Goal: Transaction & Acquisition: Purchase product/service

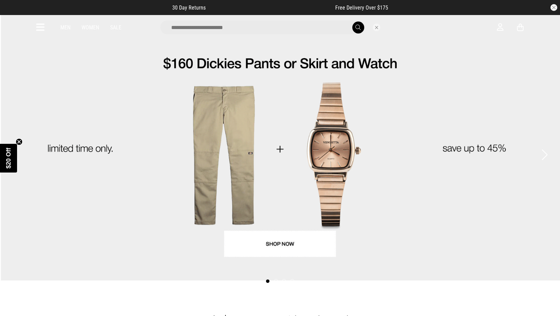
click at [228, 29] on input "search" at bounding box center [262, 27] width 205 height 14
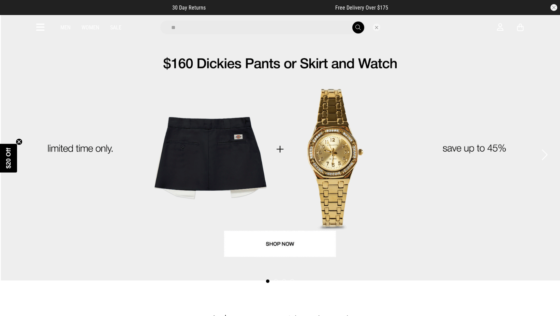
type input "*"
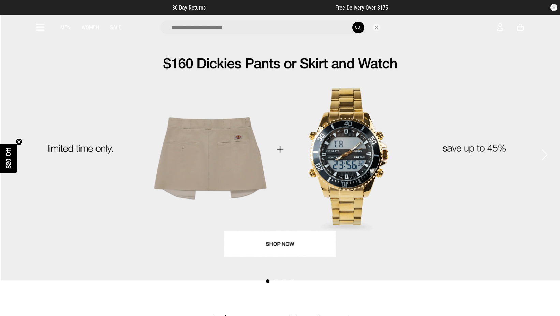
type input "*"
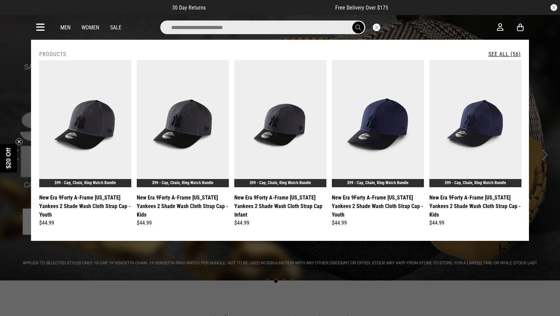
click at [237, 28] on input "search" at bounding box center [262, 27] width 205 height 14
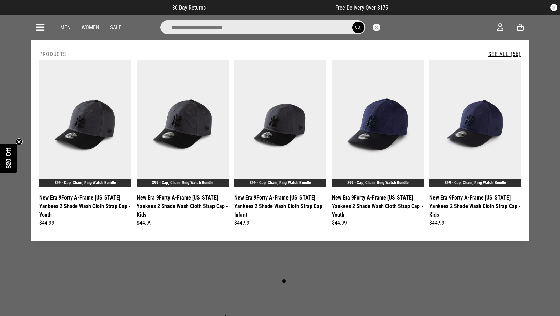
click at [217, 28] on input "search" at bounding box center [262, 27] width 205 height 14
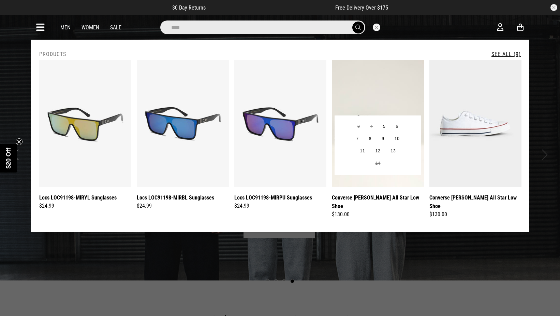
click at [372, 91] on img at bounding box center [378, 123] width 92 height 127
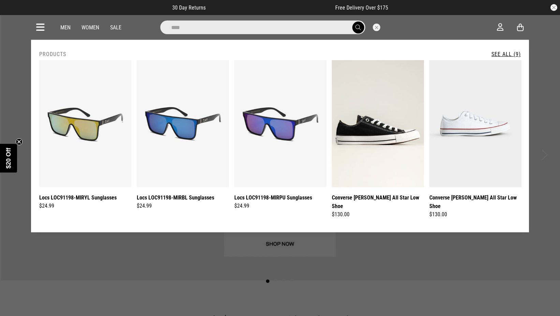
drag, startPoint x: 226, startPoint y: 31, endPoint x: 112, endPoint y: 27, distance: 114.0
click at [107, 28] on div "**********" at bounding box center [280, 27] width 498 height 25
paste input "search"
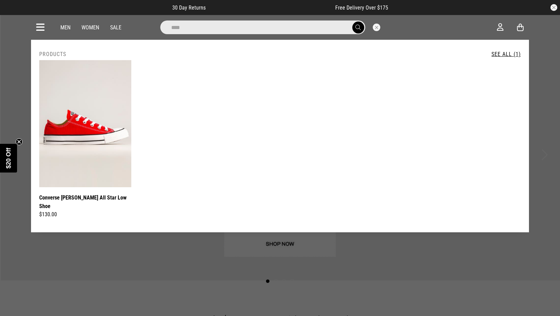
type input "****"
click at [352, 21] on button "submit" at bounding box center [358, 27] width 12 height 12
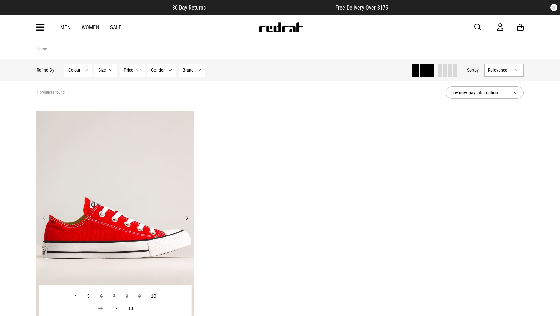
click at [107, 214] on img at bounding box center [116, 221] width 158 height 221
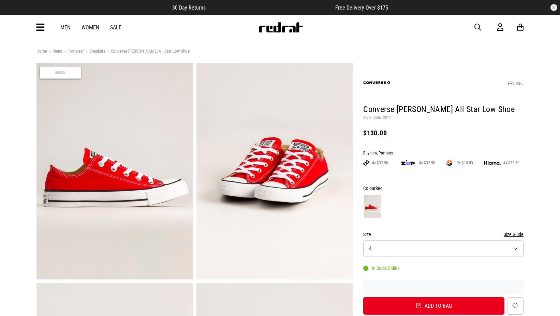
click at [408, 119] on p "Style Code: 2811" at bounding box center [443, 117] width 160 height 5
click at [404, 258] on form "Colour Red Size Size Guide Size 4 In Stock Online Add to bag Add to wishlist" at bounding box center [443, 249] width 160 height 130
click at [408, 247] on button "Size 4" at bounding box center [443, 248] width 160 height 17
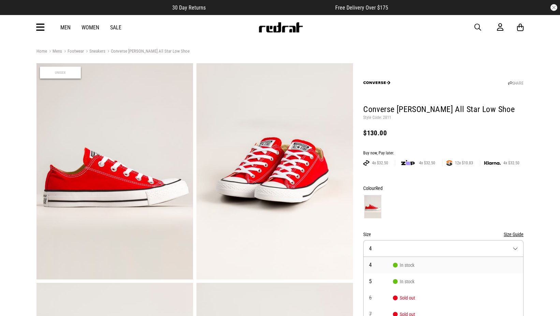
scroll to position [33, 0]
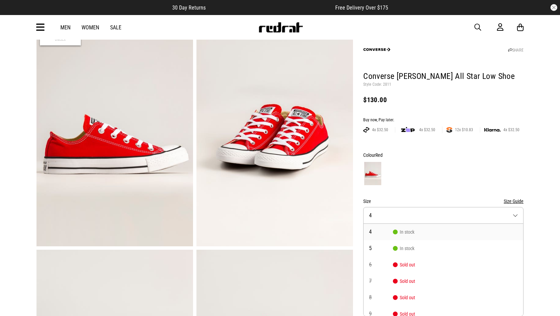
drag, startPoint x: 424, startPoint y: 144, endPoint x: 414, endPoint y: 166, distance: 25.2
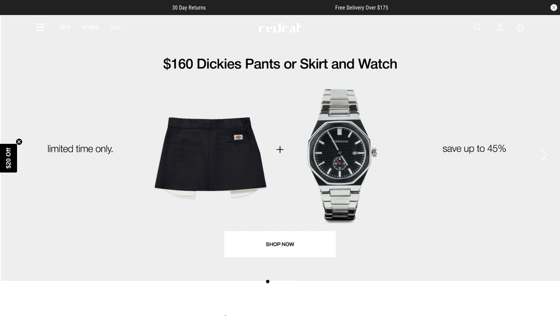
click at [477, 26] on span "button" at bounding box center [478, 27] width 7 height 8
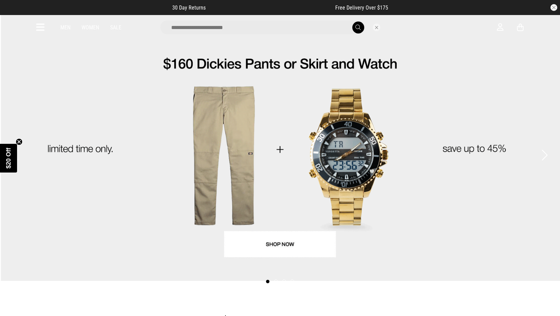
click at [227, 26] on input "search" at bounding box center [262, 27] width 205 height 14
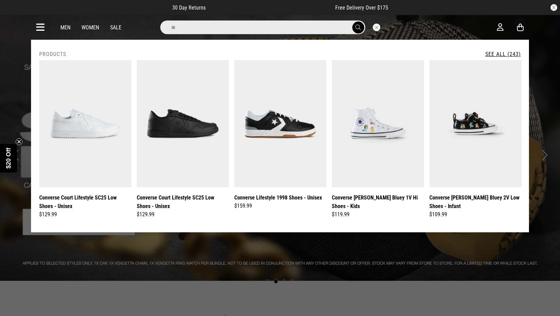
type input "*"
